Goal: Task Accomplishment & Management: Use online tool/utility

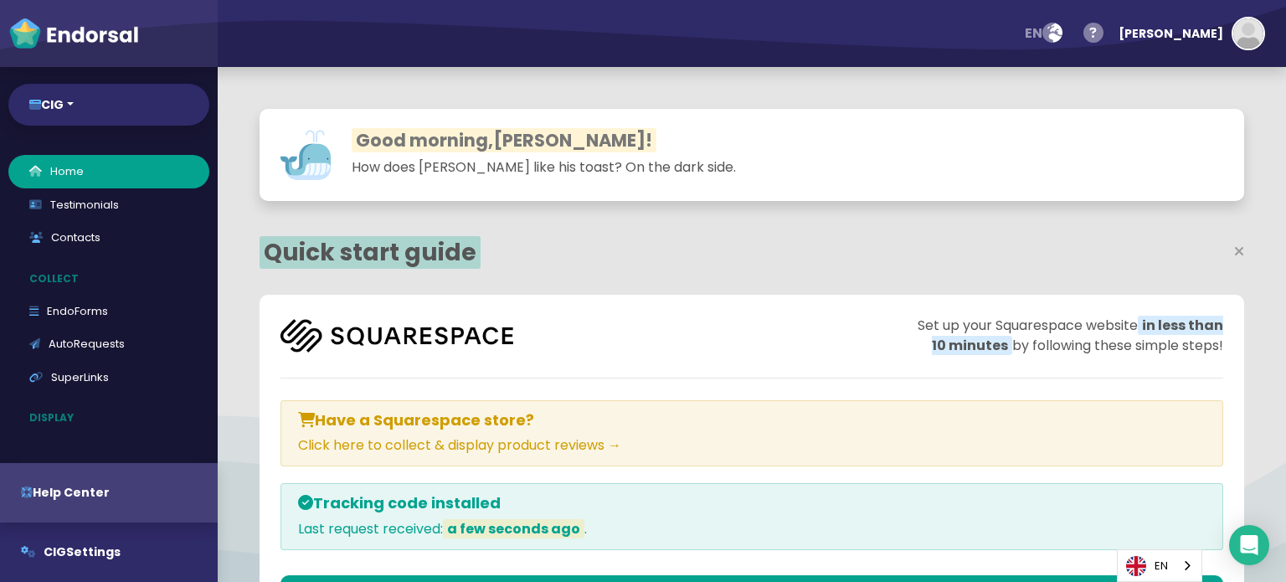
select select "14"
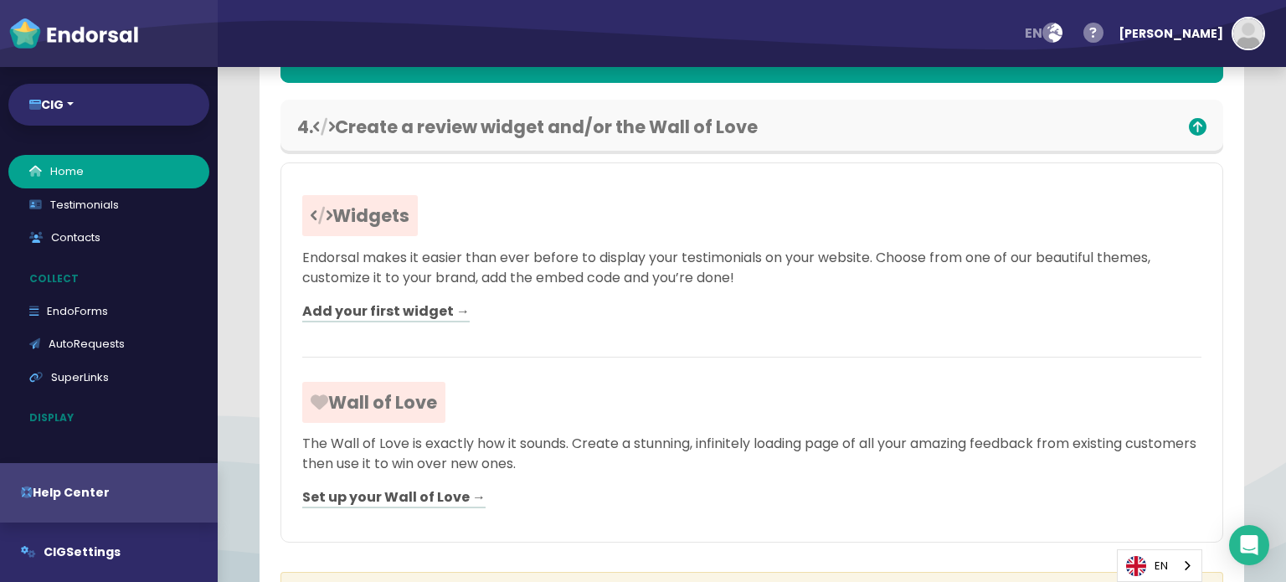
scroll to position [2007, 0]
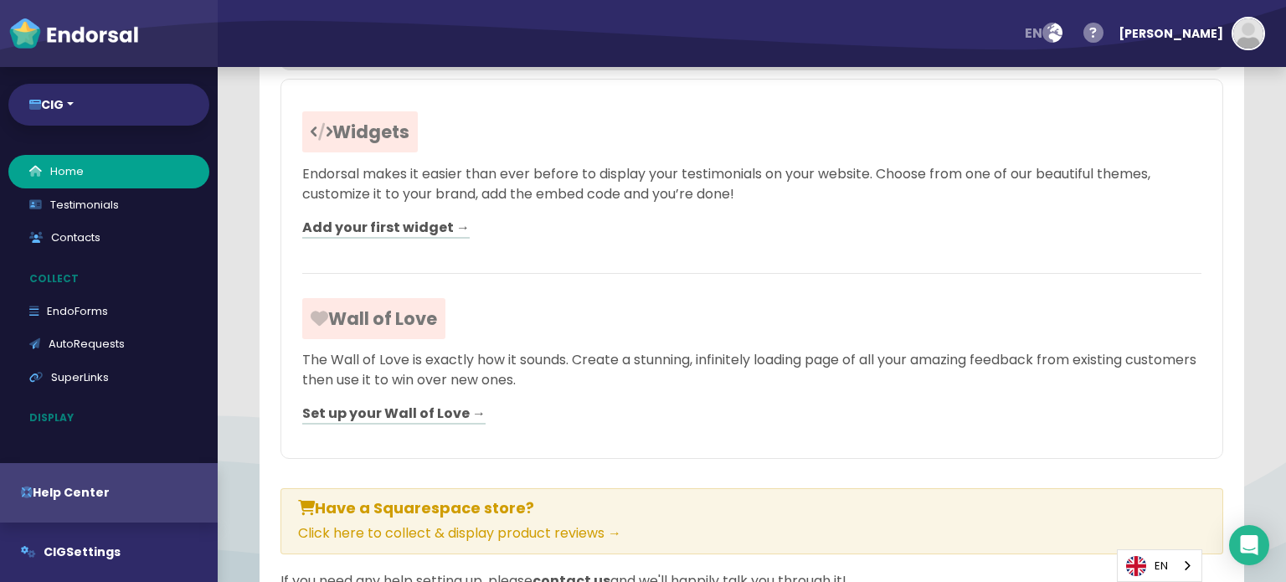
drag, startPoint x: 1107, startPoint y: 139, endPoint x: 1072, endPoint y: 16, distance: 128.0
click at [1107, 139] on div at bounding box center [977, 131] width 450 height 21
click at [408, 239] on link "Add your first widget →" at bounding box center [385, 228] width 167 height 21
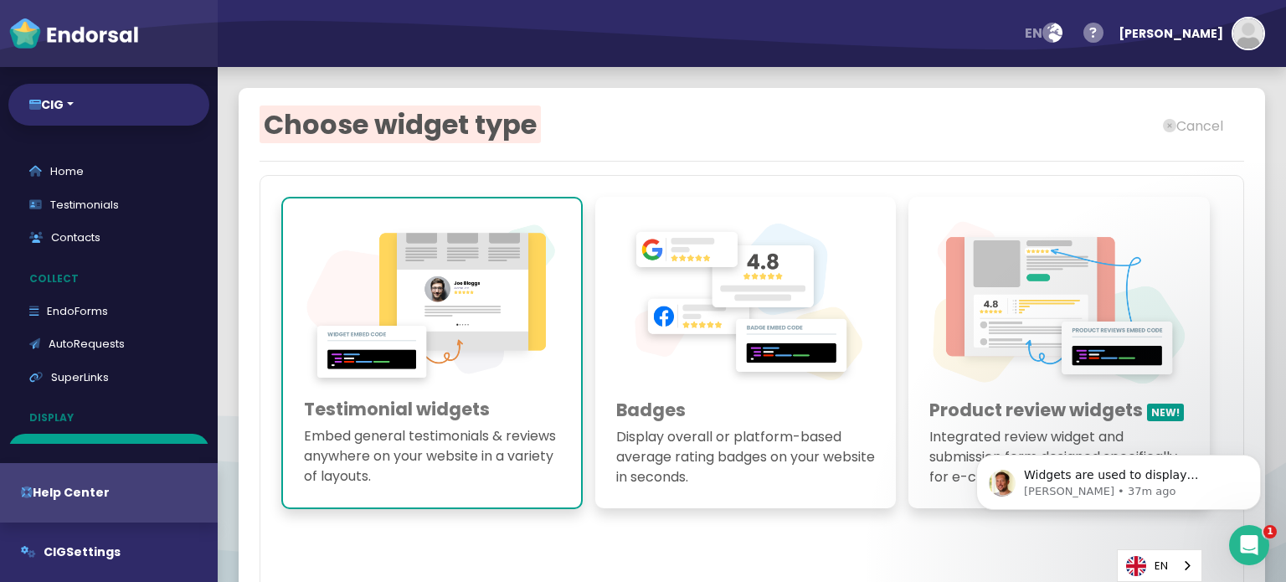
click at [64, 41] on img at bounding box center [73, 33] width 131 height 33
select select "14"
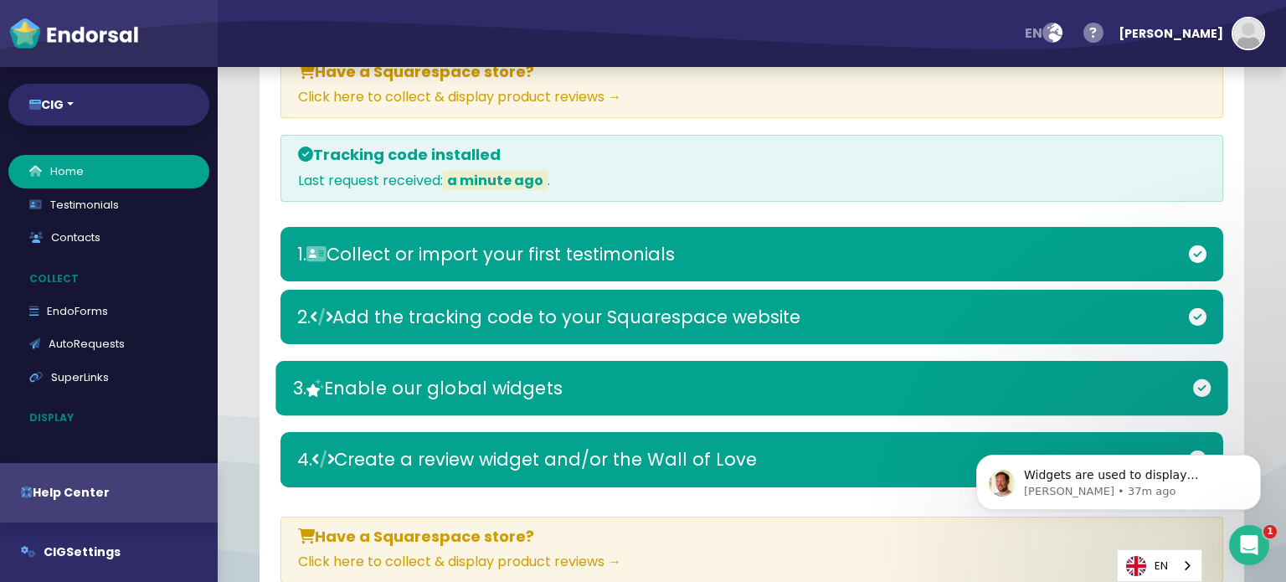
scroll to position [488, 0]
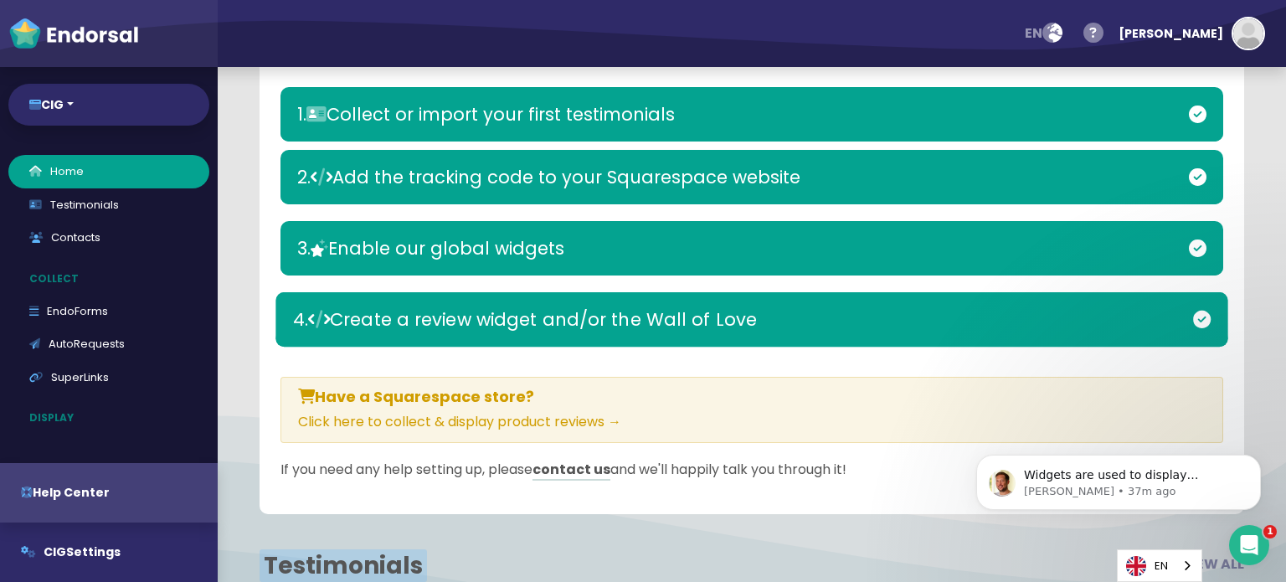
click at [380, 327] on h3 "4. Create a review widget and/or the Wall of Love" at bounding box center [596, 319] width 607 height 21
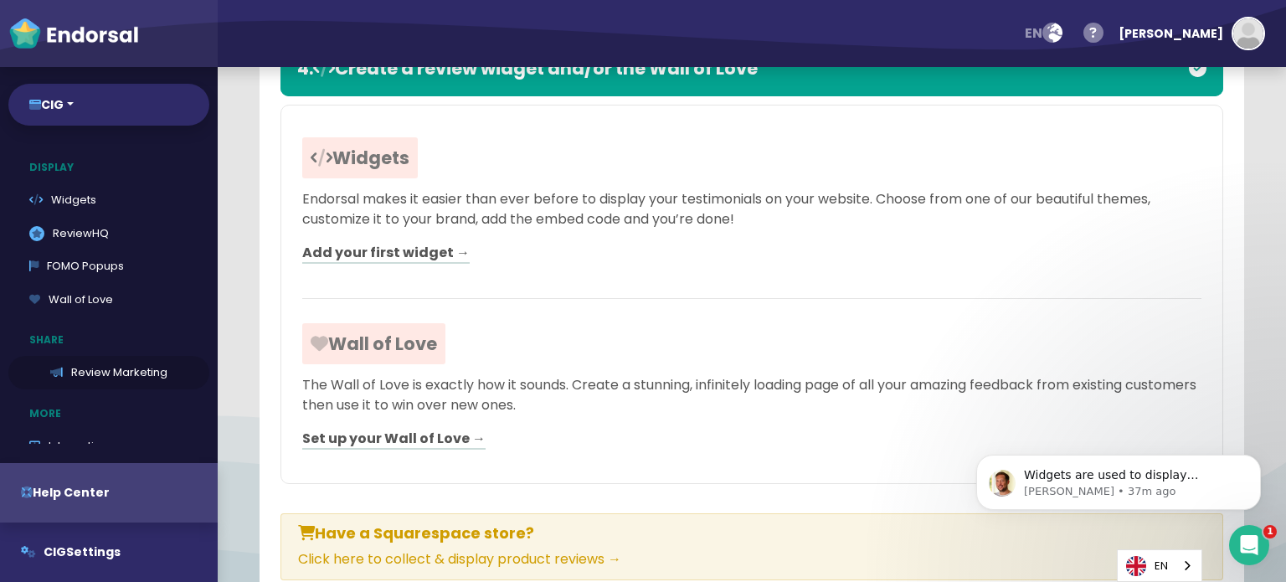
scroll to position [251, 0]
click at [72, 226] on link ".review-hq-icon-1{opacity:0.5;} ReviewHQ" at bounding box center [108, 232] width 201 height 33
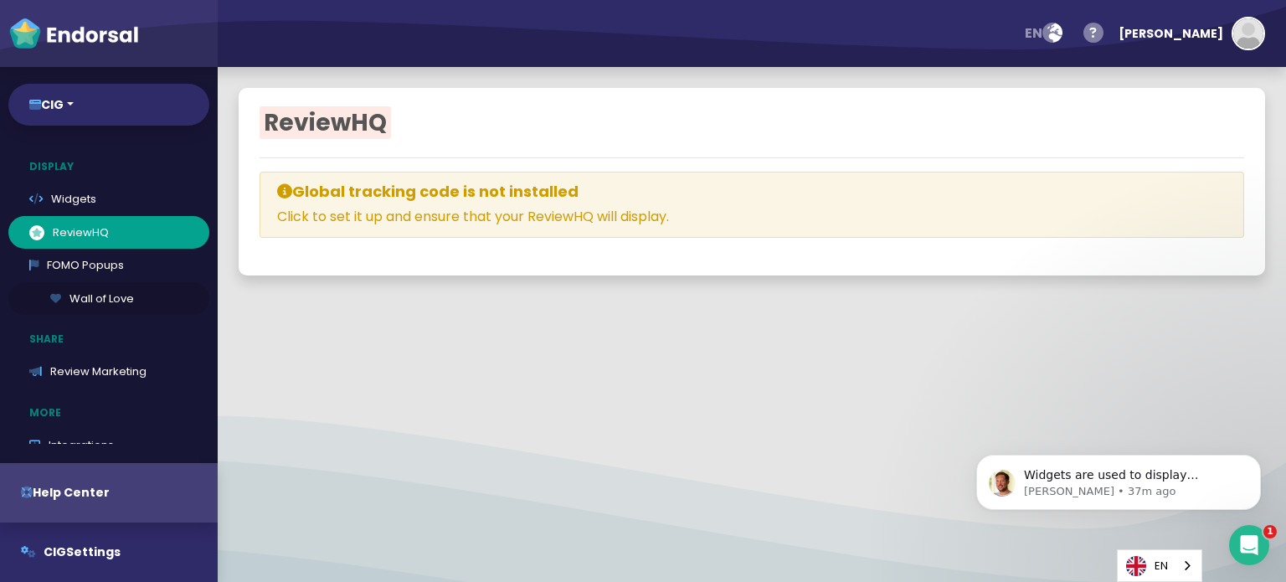
select select "Bottom right"
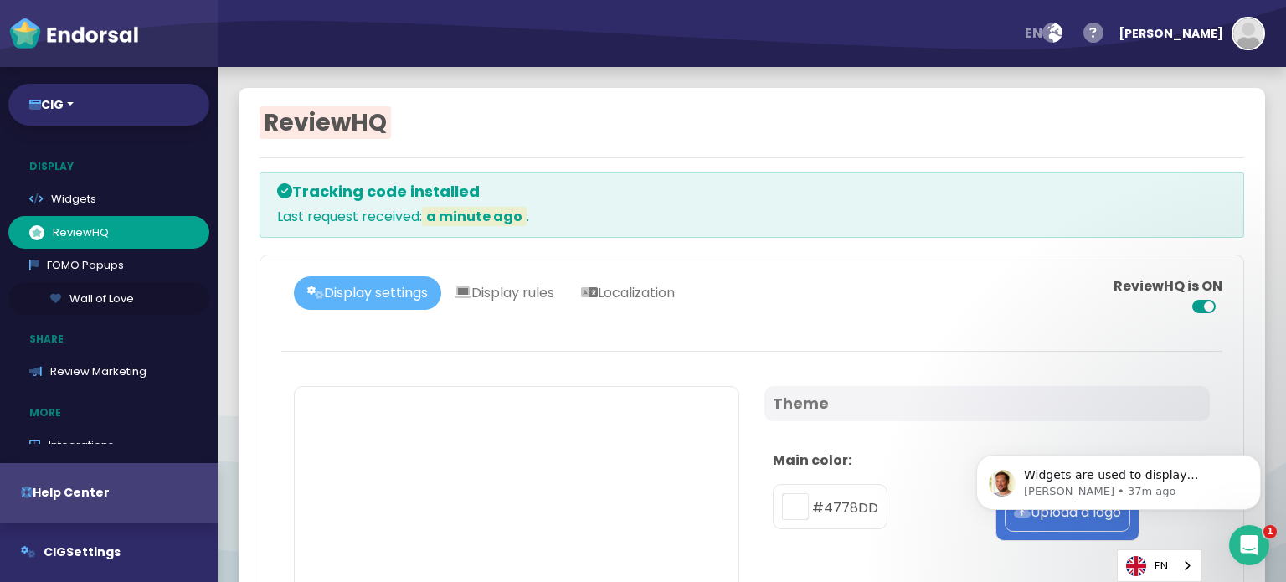
type input "#4778DD"
click at [520, 301] on link "Display rules" at bounding box center [504, 292] width 126 height 33
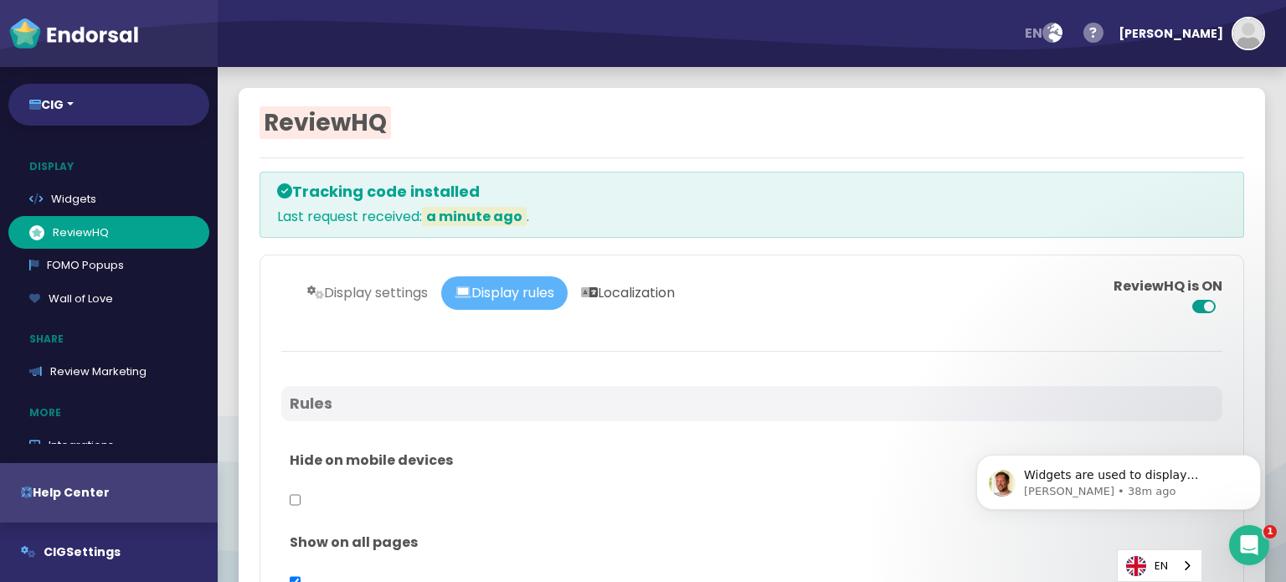
click at [622, 289] on link "Localization" at bounding box center [628, 292] width 121 height 33
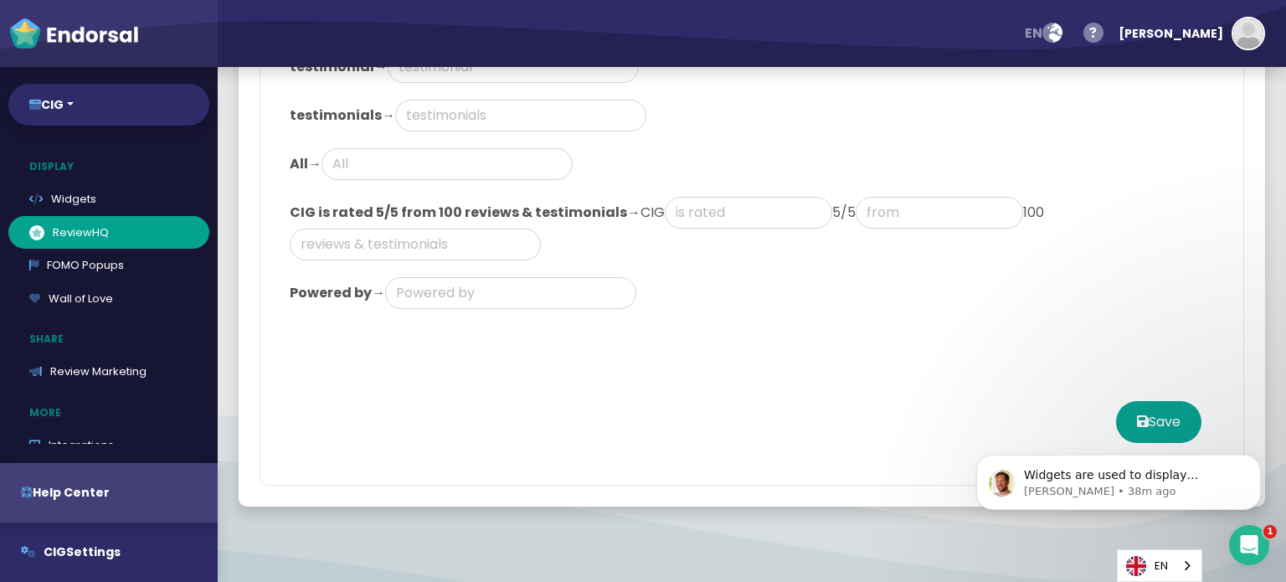
scroll to position [167, 0]
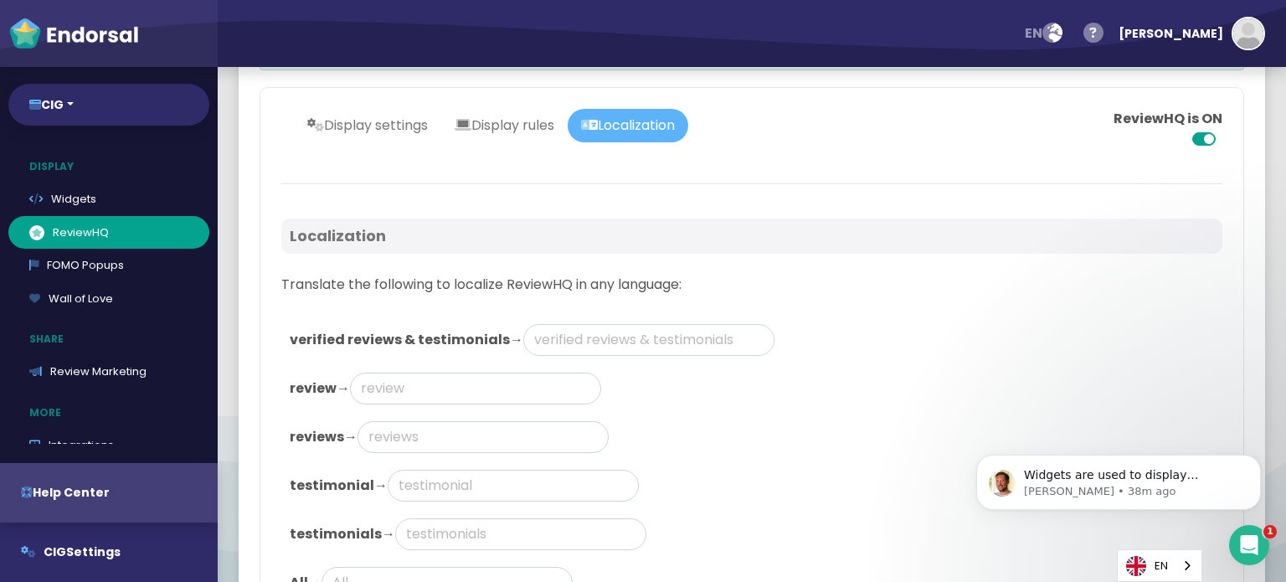
click at [356, 142] on div "Display settings Display rules Localization" at bounding box center [522, 129] width 483 height 40
click at [396, 143] on div "Display settings Display rules Localization" at bounding box center [522, 129] width 483 height 40
click at [388, 118] on link "Display settings" at bounding box center [367, 125] width 147 height 33
select select "Bottom right"
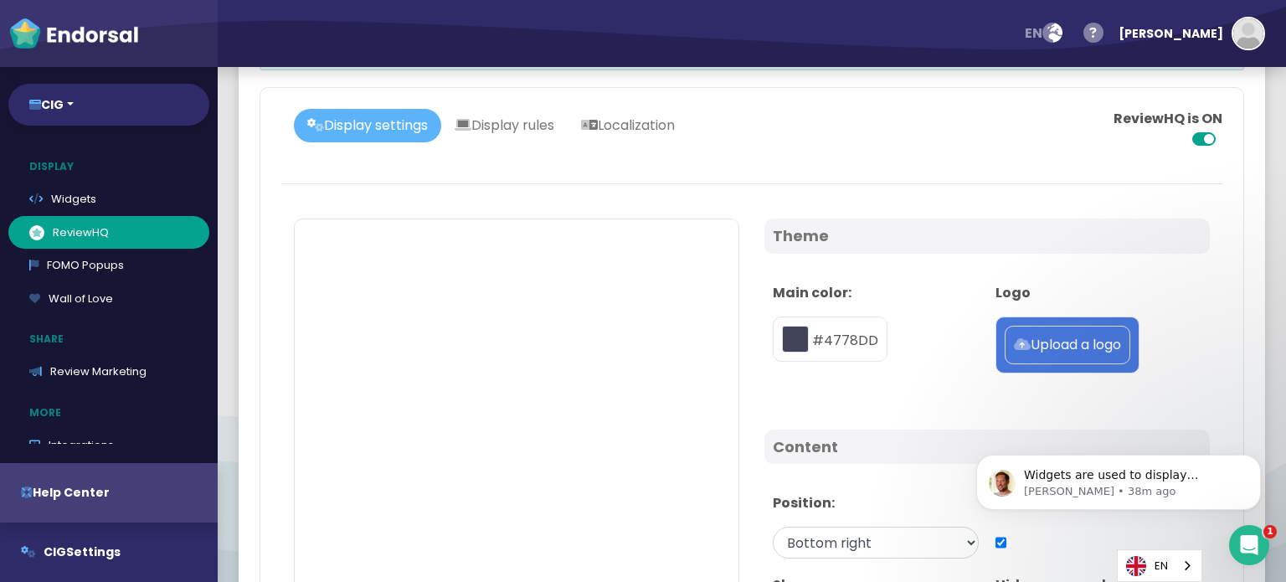
type input "#4778DD"
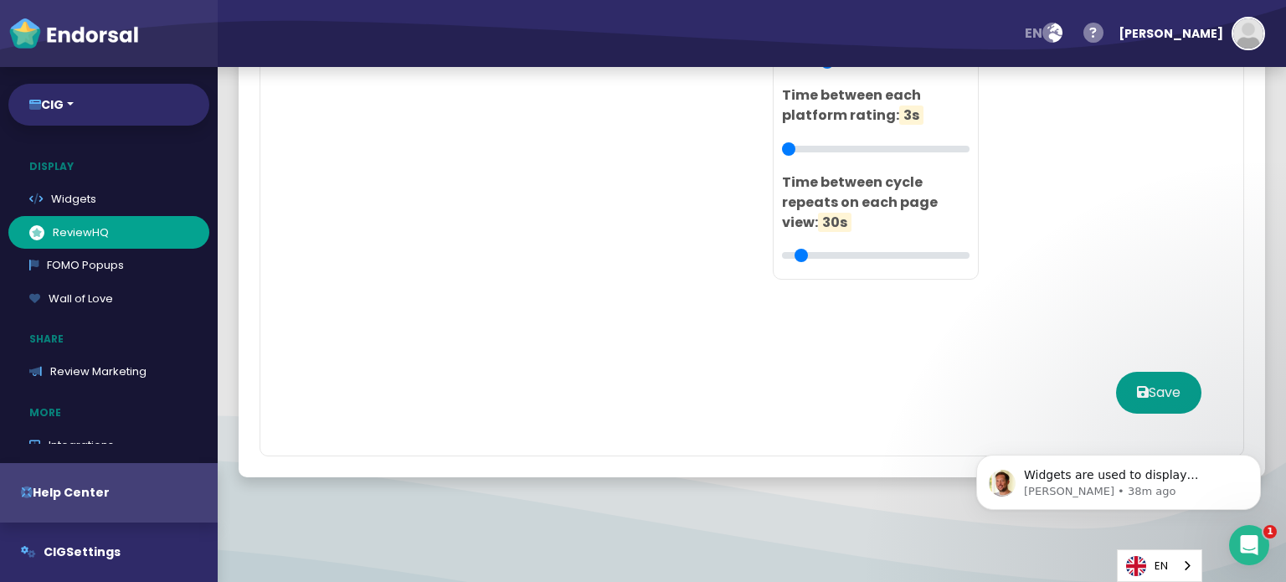
scroll to position [1511, 0]
click at [1127, 375] on button "Save" at bounding box center [1158, 393] width 85 height 42
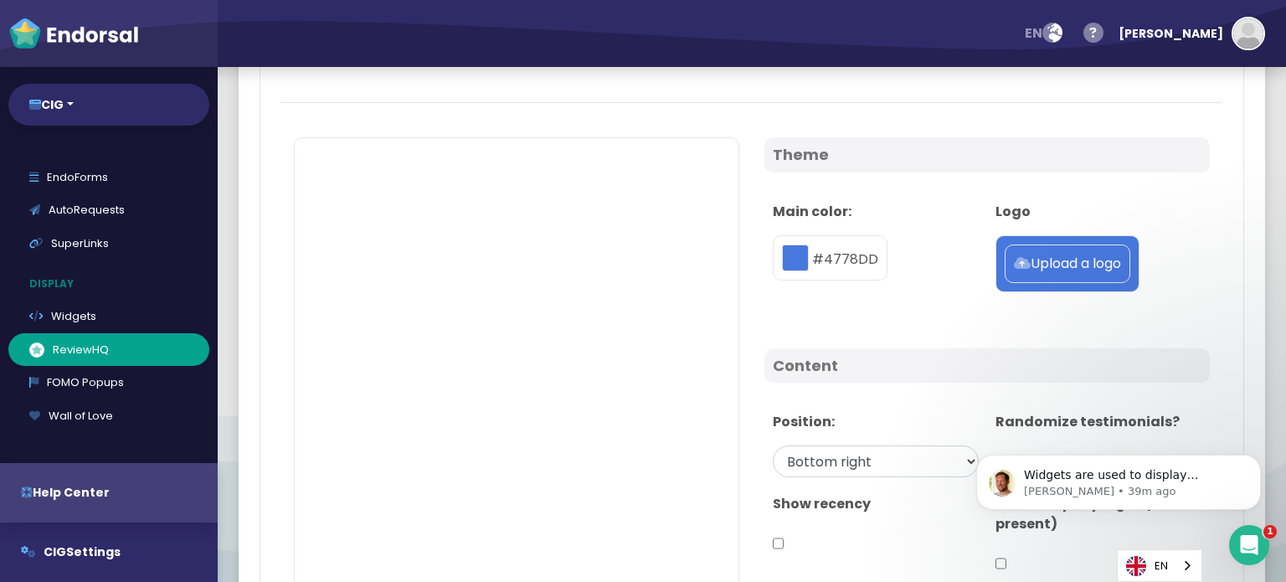
scroll to position [171, 0]
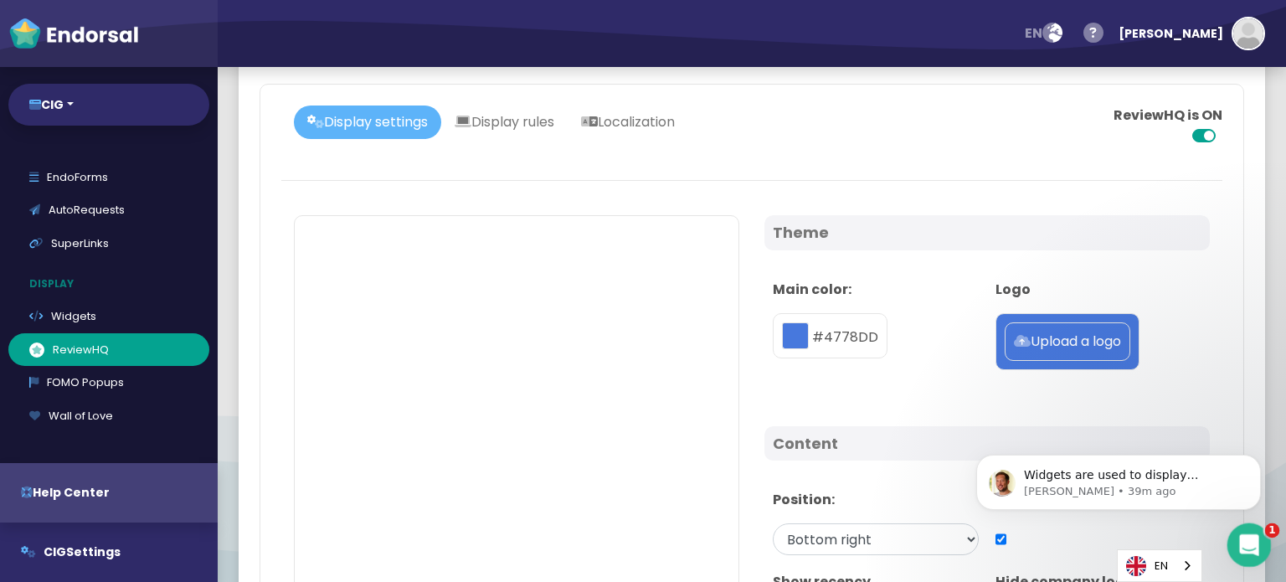
click at [1255, 552] on div "Open Intercom Messenger" at bounding box center [1246, 542] width 55 height 55
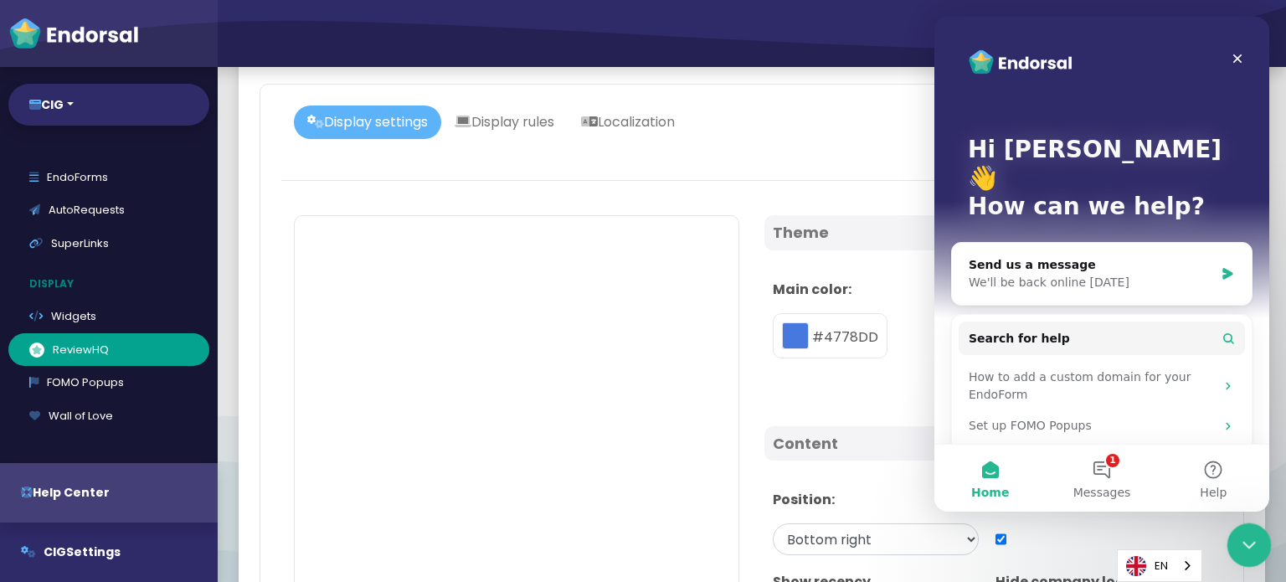
scroll to position [0, 0]
click at [1255, 550] on icon "Close Intercom Messenger" at bounding box center [1247, 543] width 20 height 20
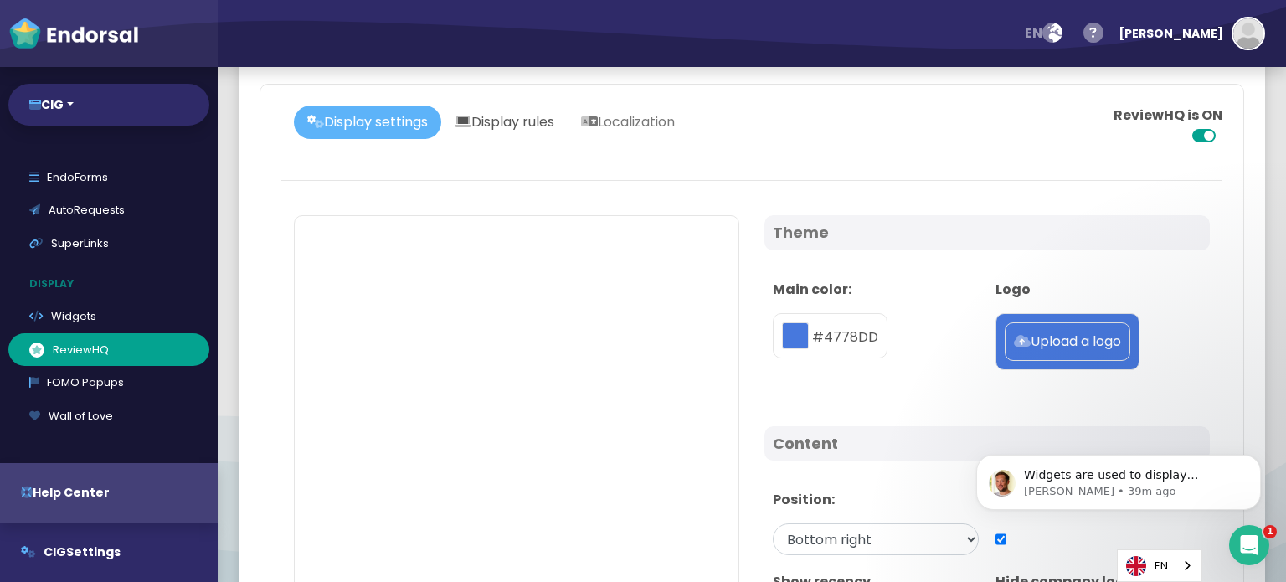
click at [515, 126] on link "Display rules" at bounding box center [504, 122] width 126 height 33
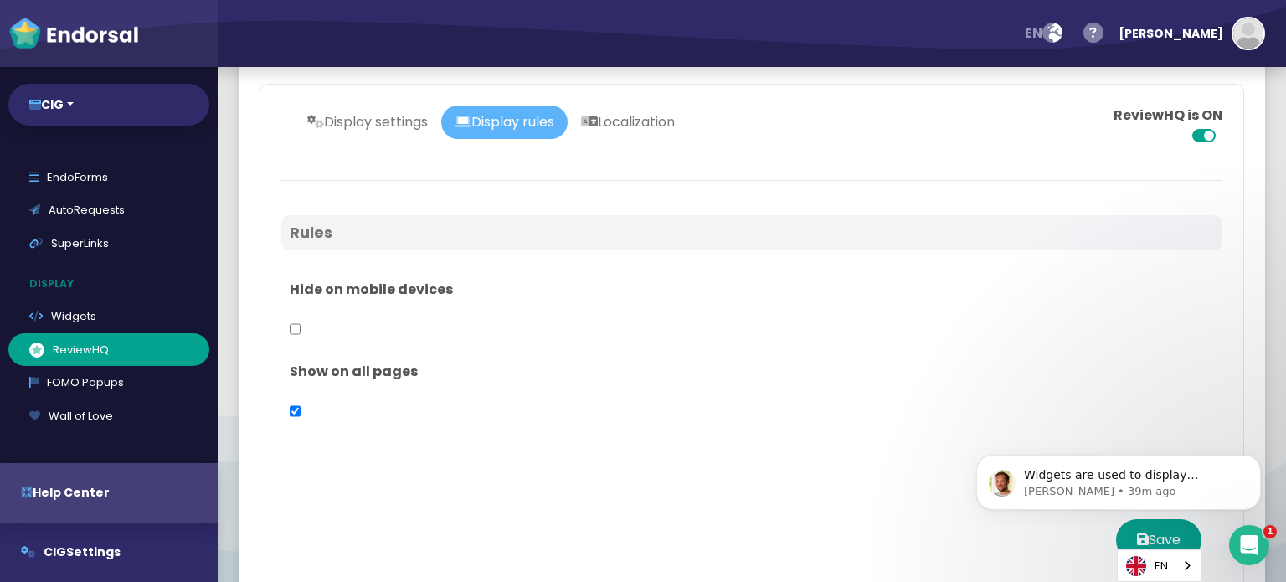
click at [640, 146] on div at bounding box center [751, 156] width 941 height 21
click at [635, 115] on link "Localization" at bounding box center [628, 122] width 121 height 33
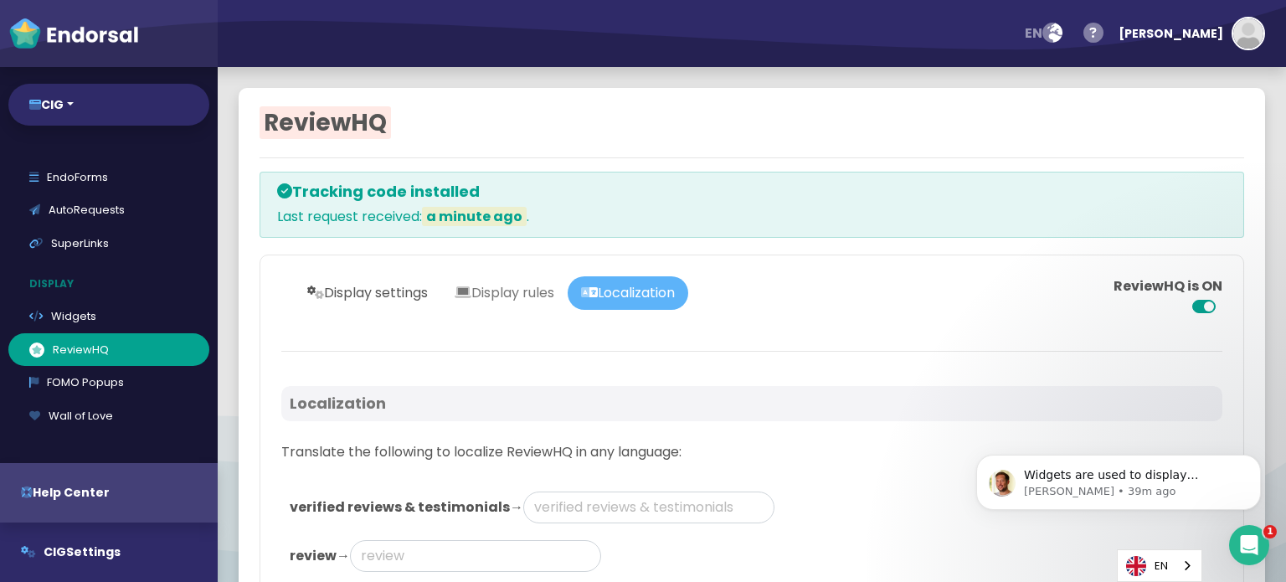
click at [386, 291] on link "Display settings" at bounding box center [367, 292] width 147 height 33
select select "Bottom right"
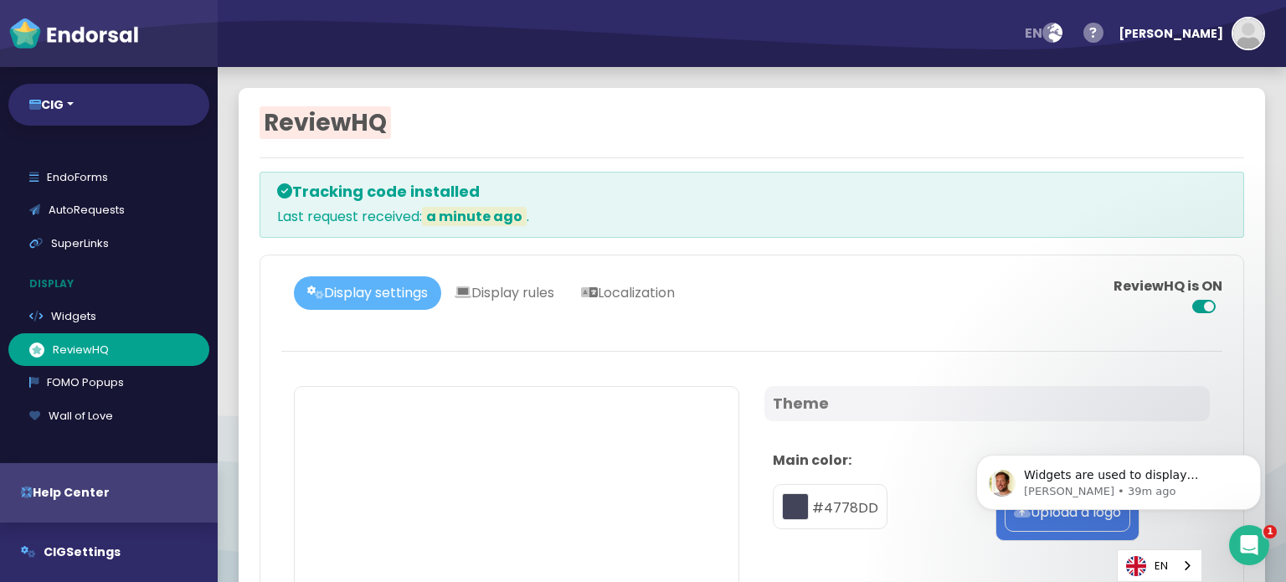
type input "#4778DD"
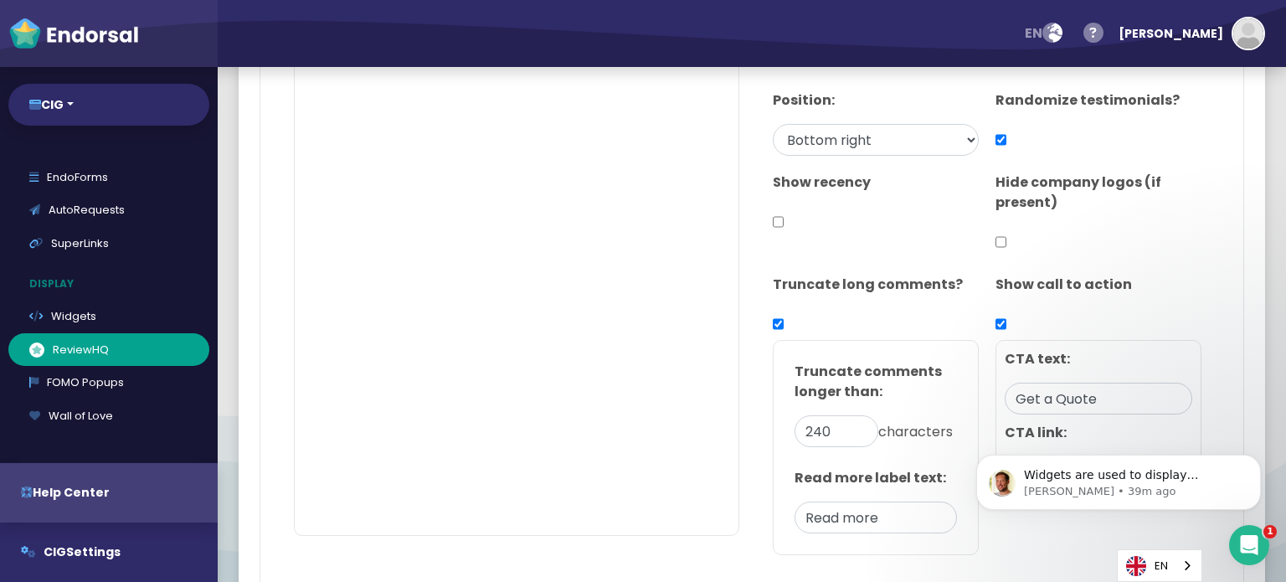
scroll to position [670, 0]
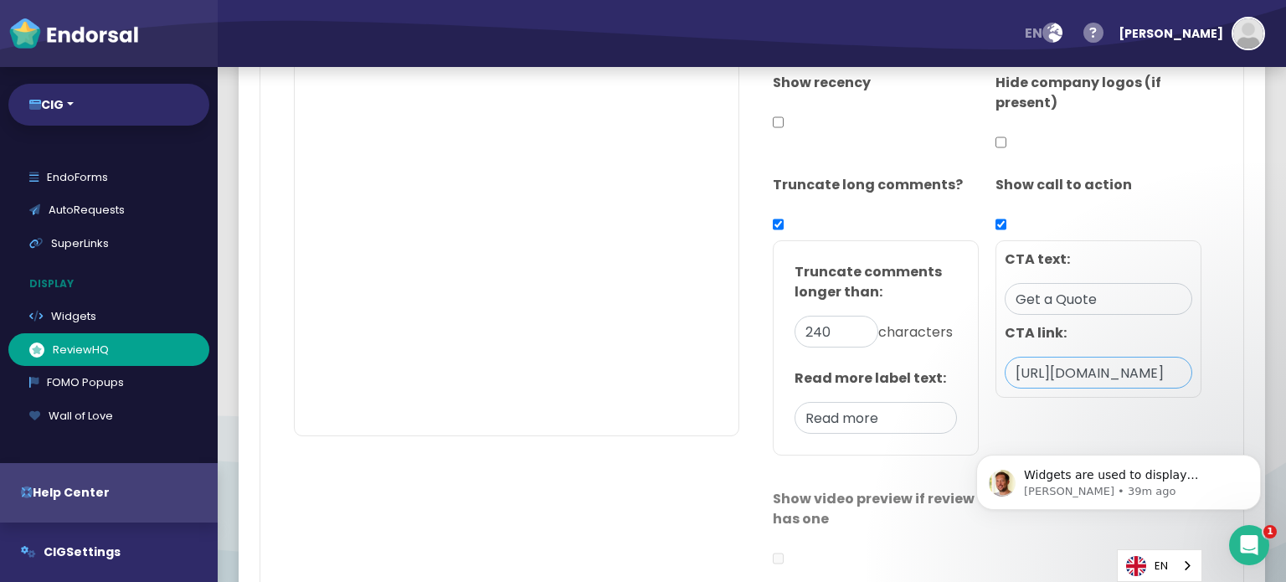
click at [1082, 366] on input "[URL][DOMAIN_NAME]" at bounding box center [1099, 373] width 188 height 32
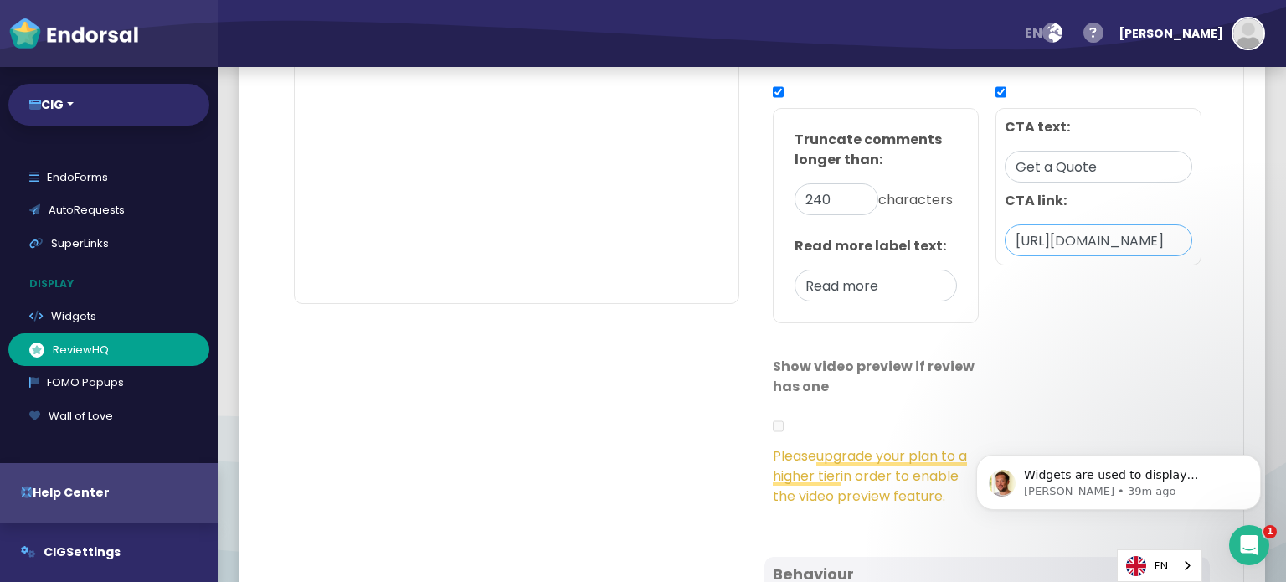
scroll to position [837, 0]
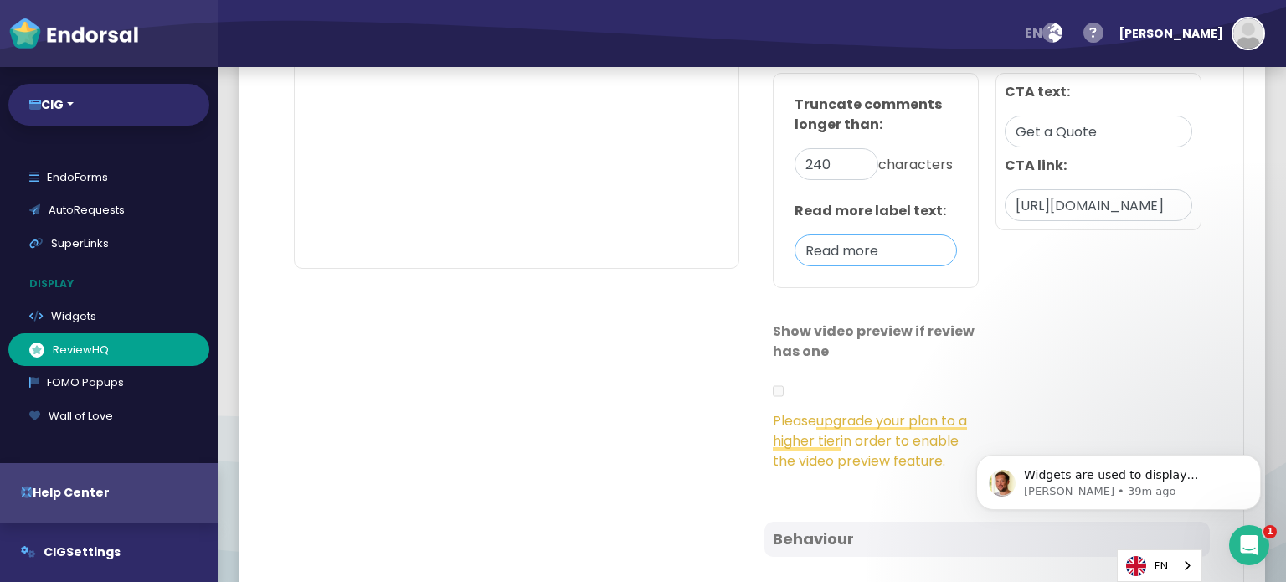
click at [898, 266] on input "Read more" at bounding box center [876, 250] width 162 height 32
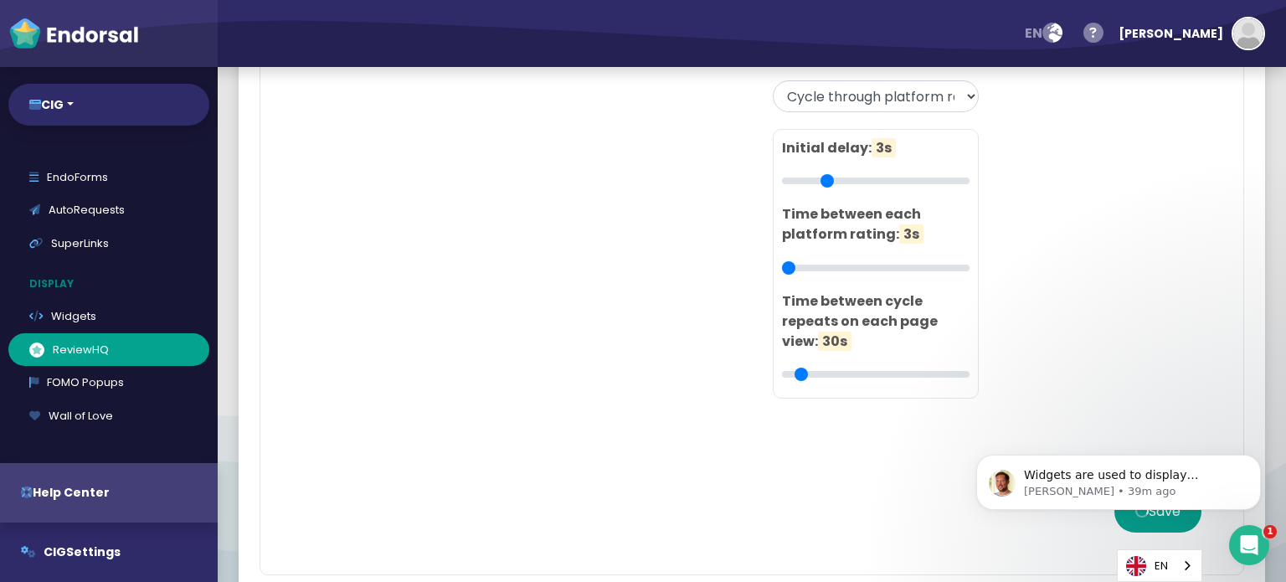
scroll to position [1511, 0]
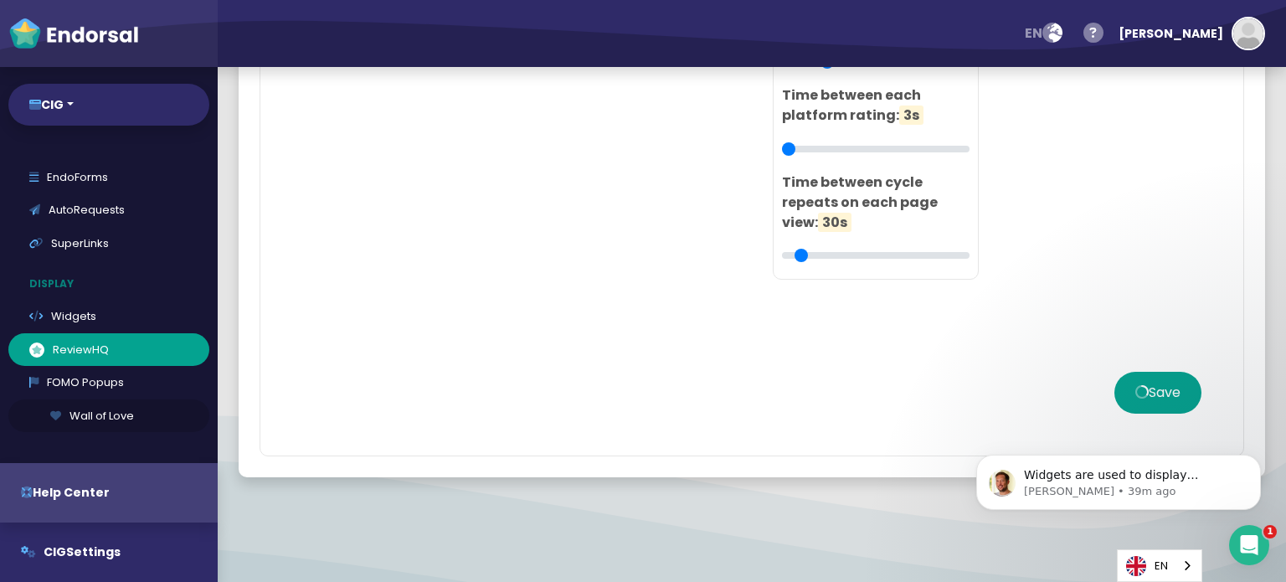
click at [95, 419] on link "Wall of Love" at bounding box center [108, 415] width 201 height 33
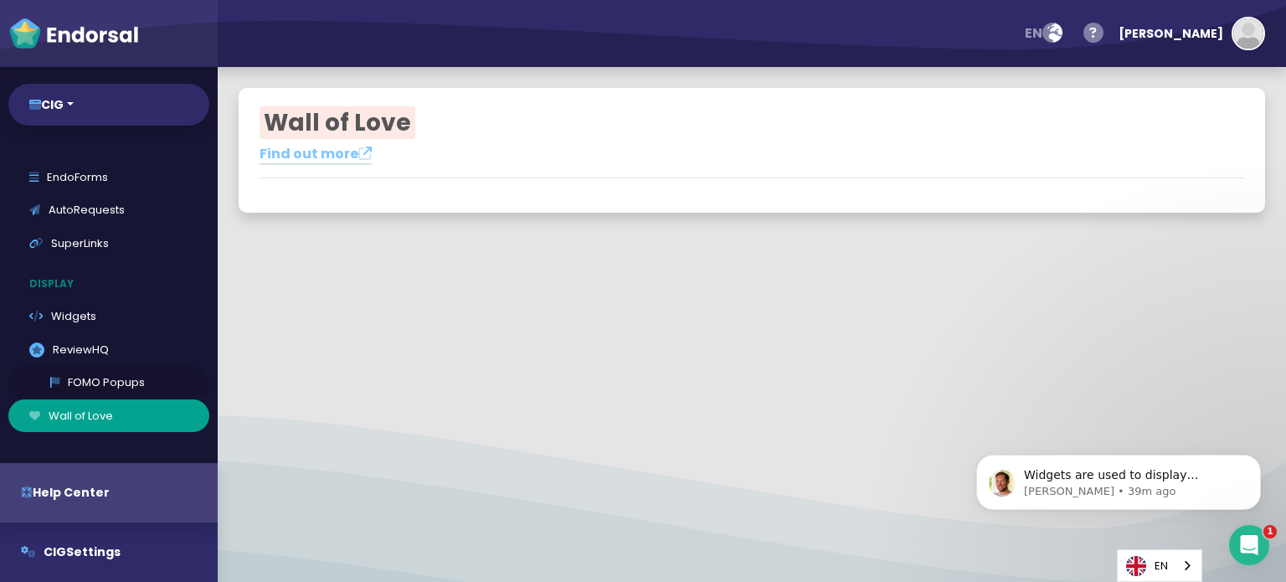
click at [88, 379] on link "FOMO Popups" at bounding box center [108, 382] width 201 height 33
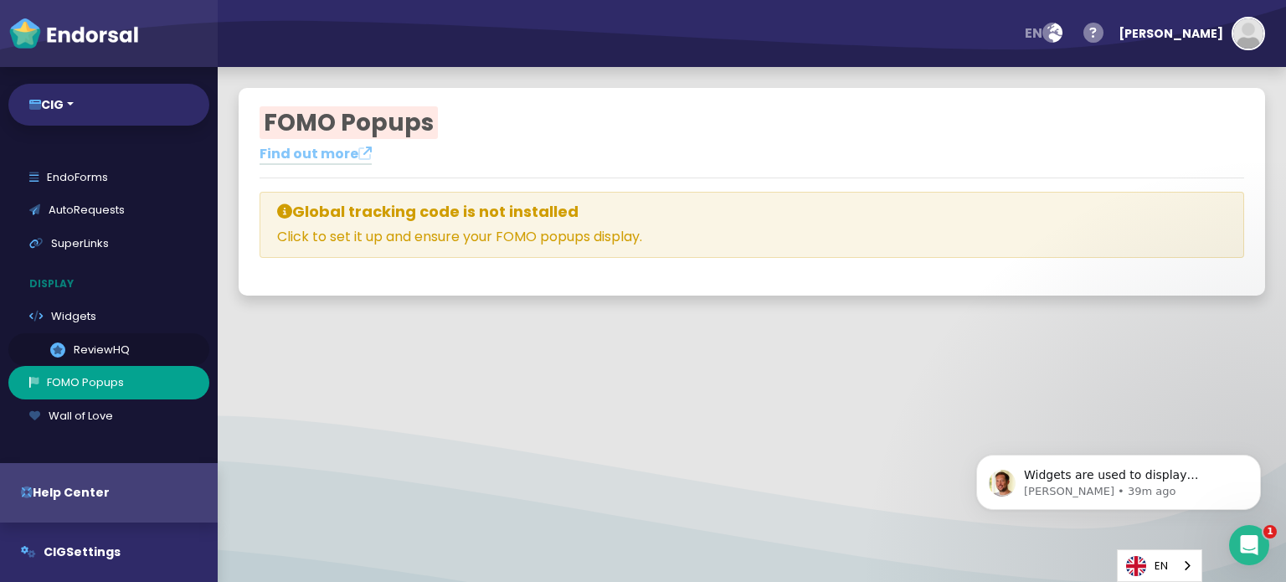
click at [68, 351] on link ".review-hq-icon-1{opacity:0.5;} ReviewHQ" at bounding box center [108, 349] width 201 height 33
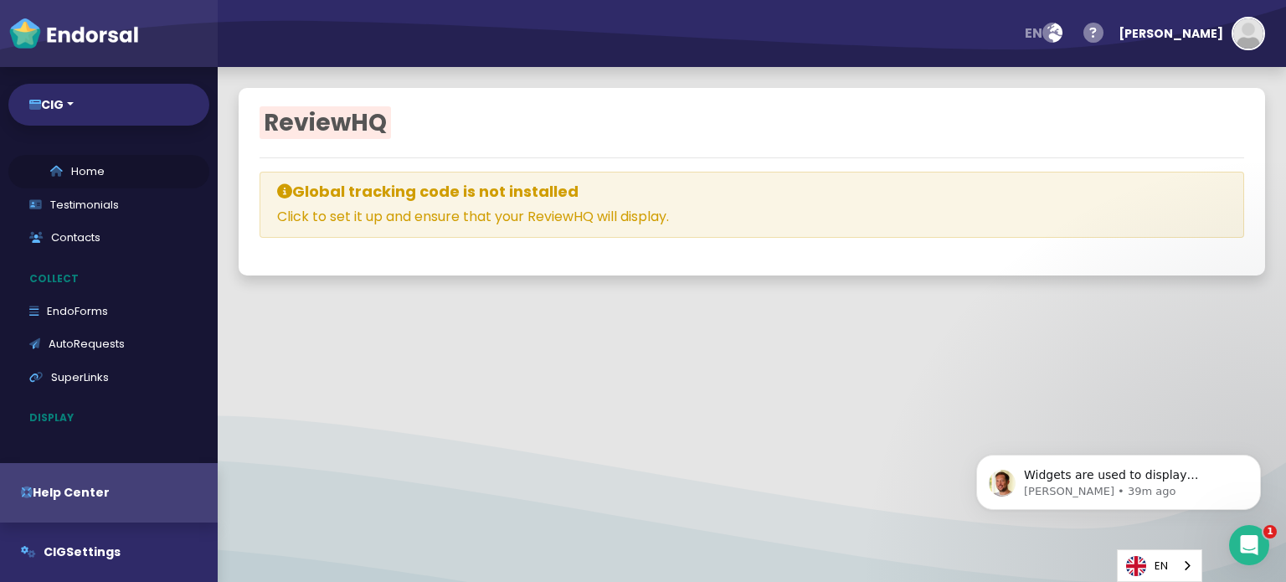
click at [42, 180] on link "Home" at bounding box center [108, 171] width 201 height 33
select select "14"
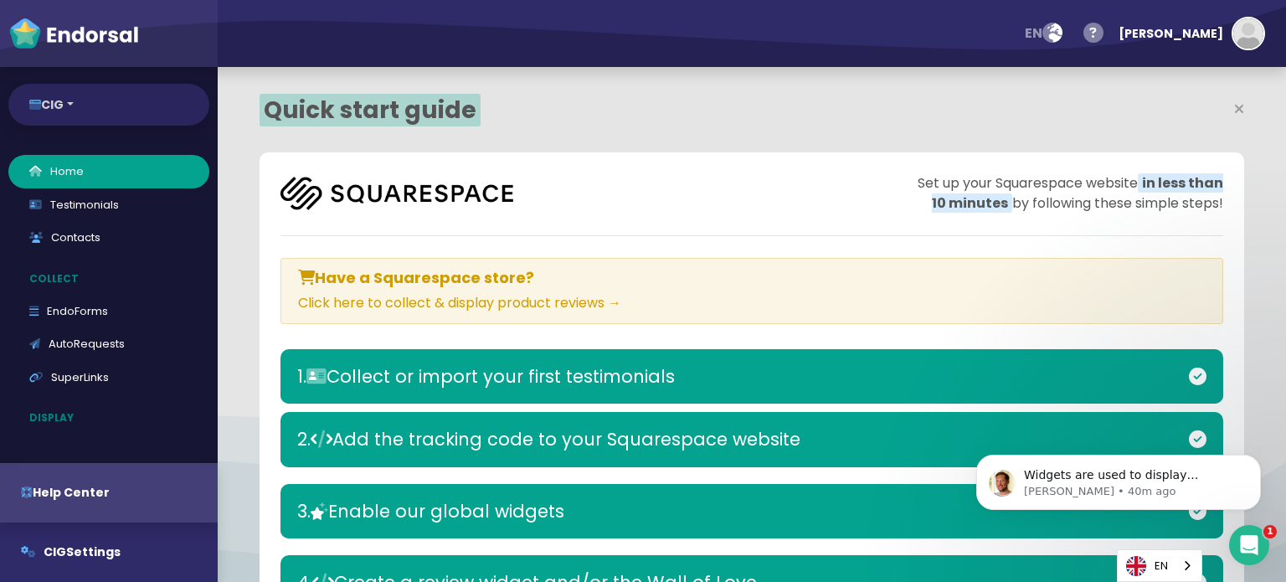
scroll to position [409, 633]
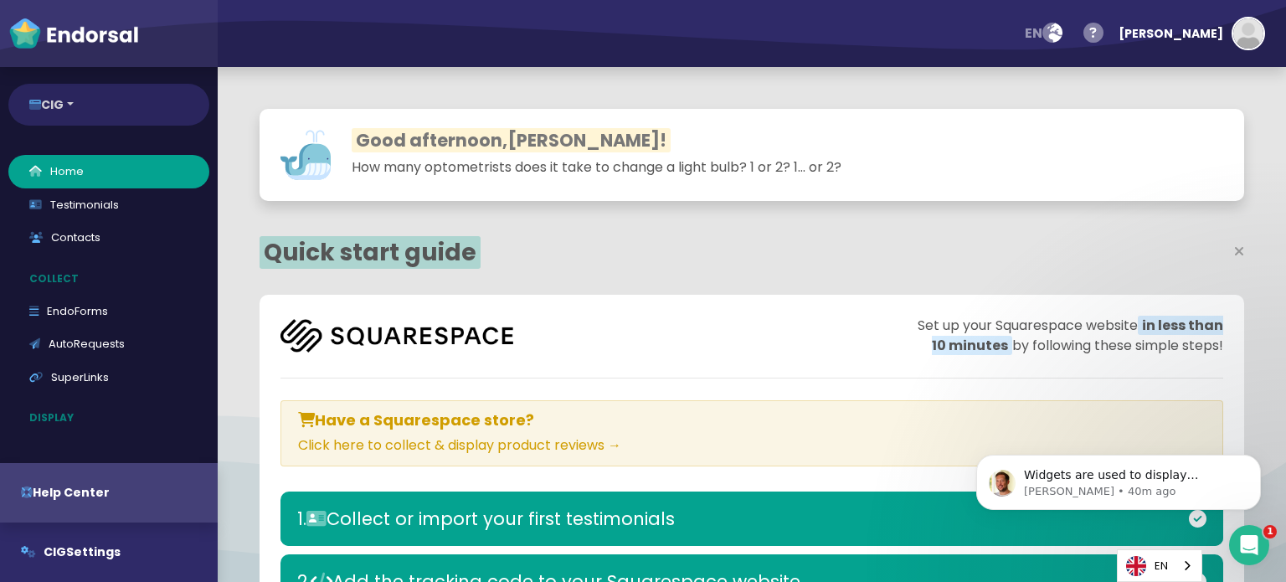
click at [73, 111] on button "CIG" at bounding box center [108, 105] width 201 height 42
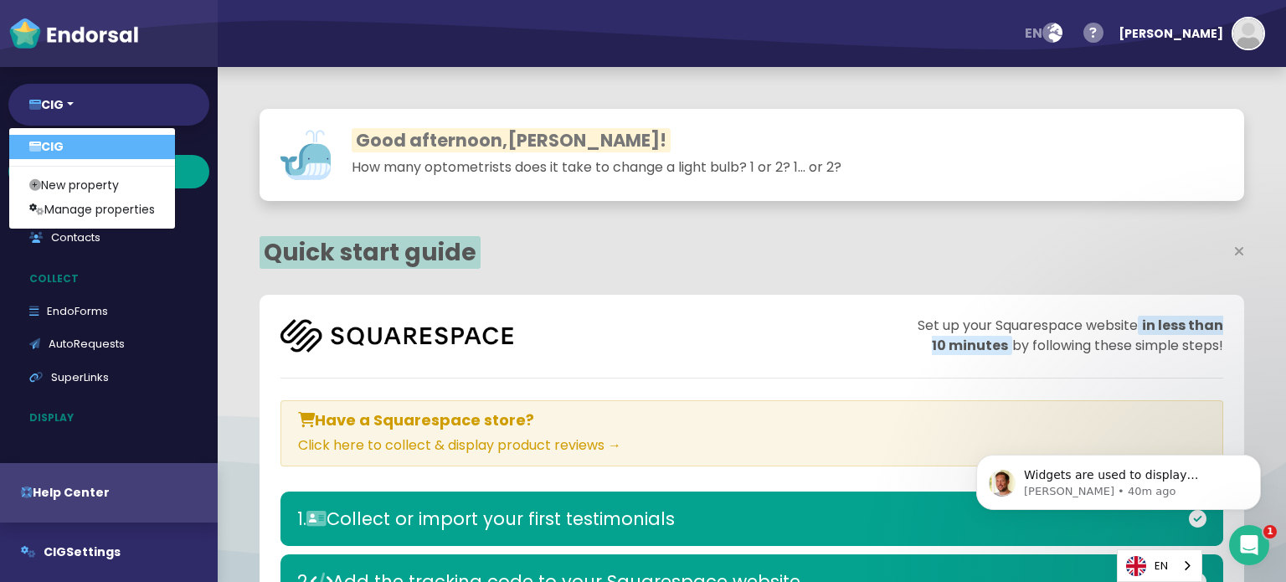
click at [591, 255] on h2 "Quick start guide" at bounding box center [506, 253] width 492 height 28
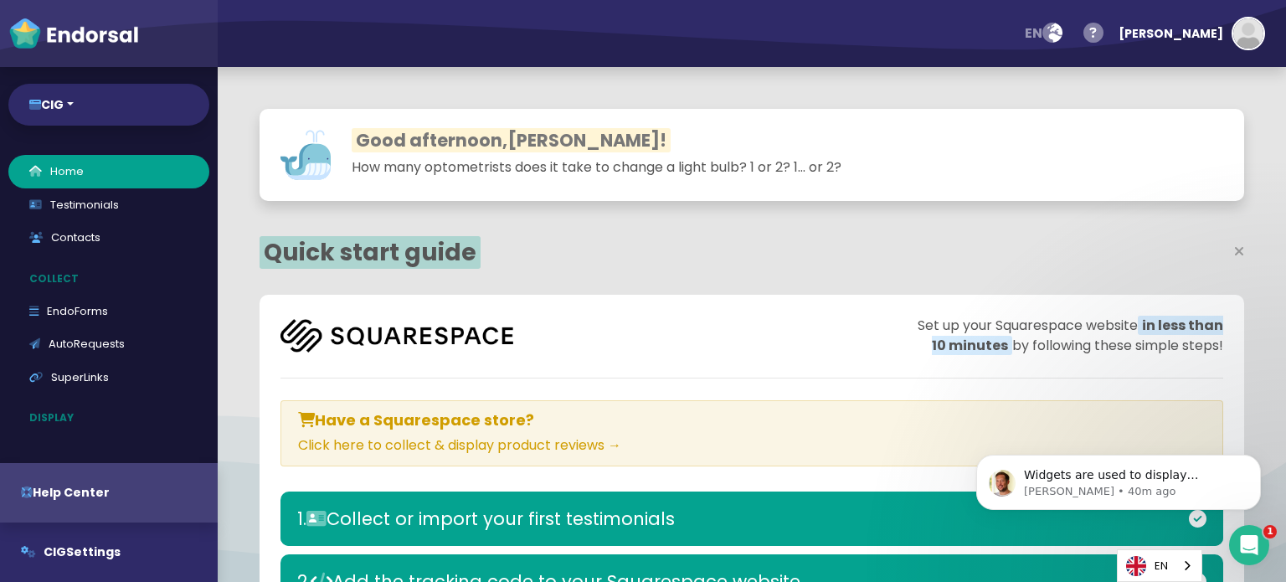
scroll to position [84, 0]
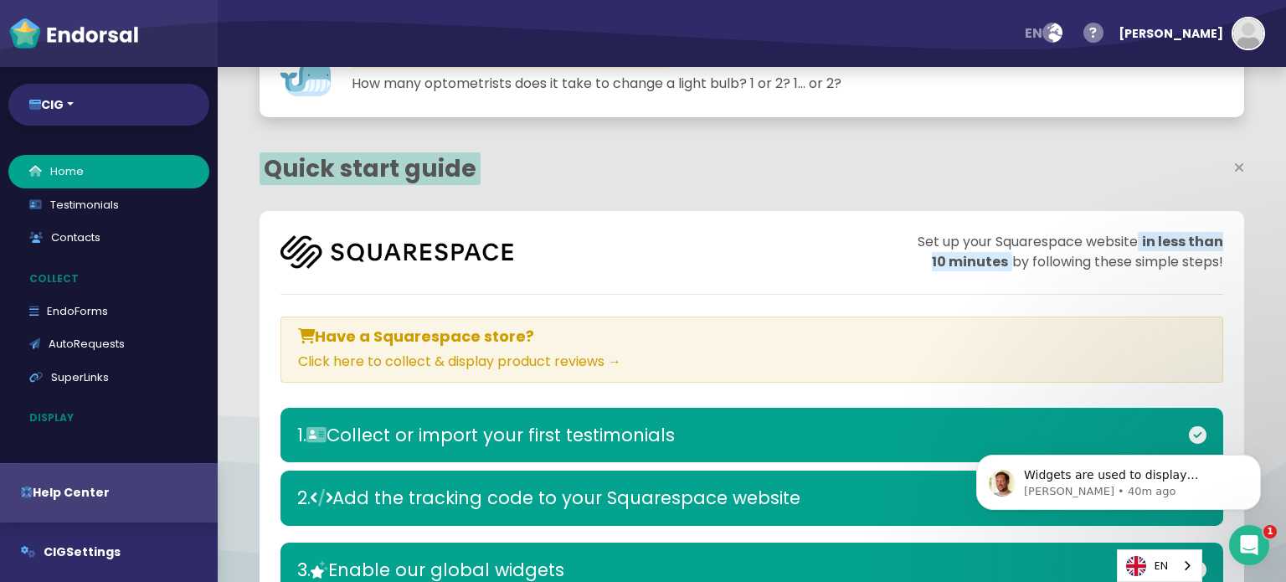
click at [432, 371] on div "Have a Squarespace store? Click here to collect & display product reviews →" at bounding box center [752, 350] width 943 height 67
